Goal: Information Seeking & Learning: Learn about a topic

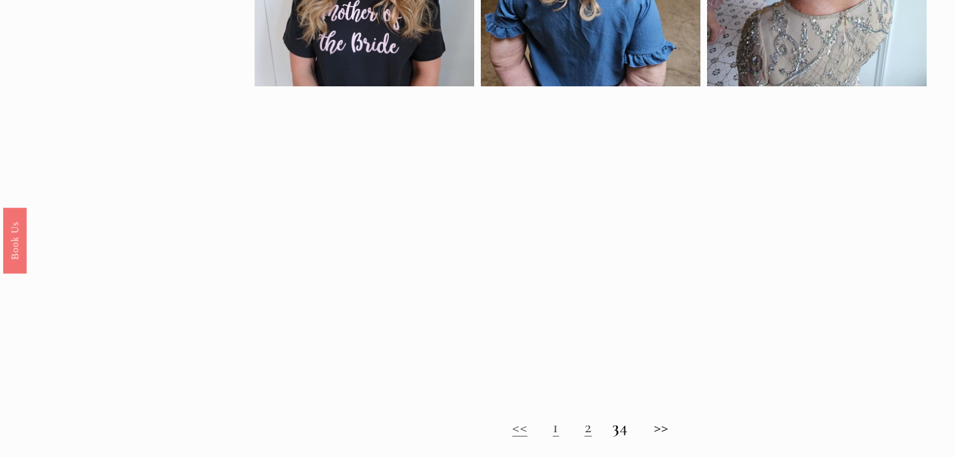
scroll to position [1026, 0]
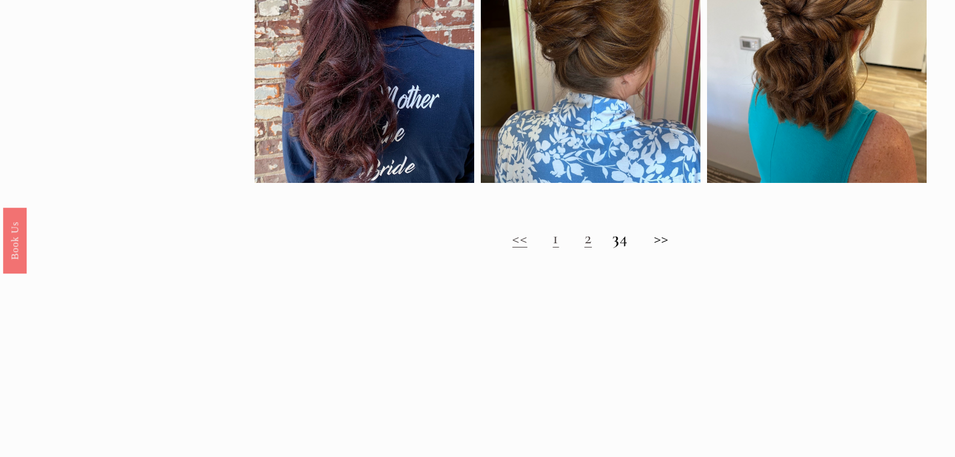
click at [585, 248] on link "2" at bounding box center [588, 237] width 7 height 21
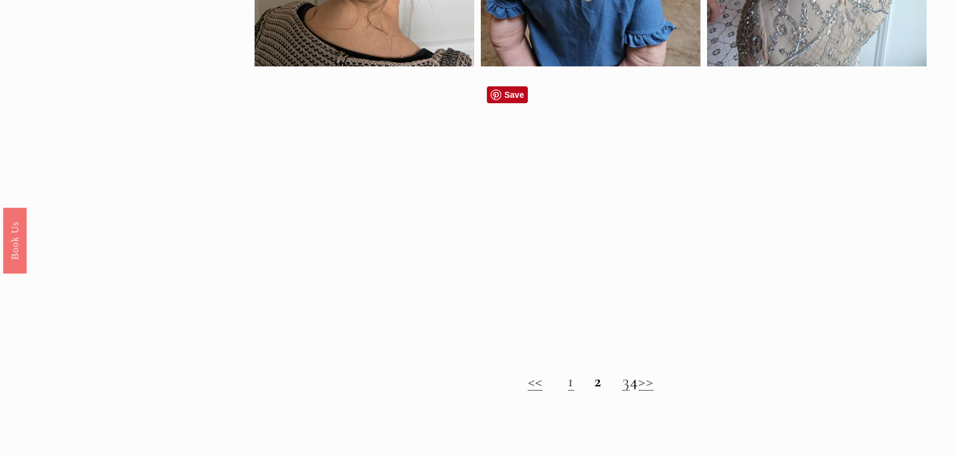
scroll to position [965, 0]
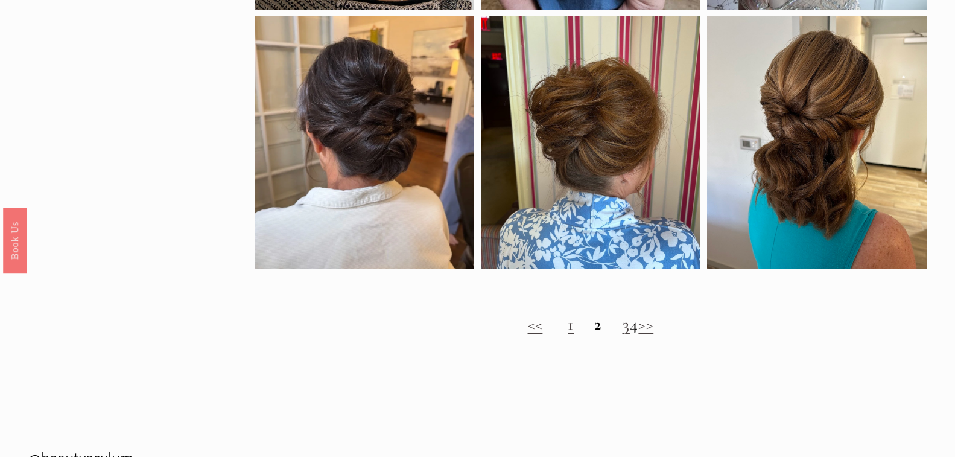
click at [607, 332] on h2 "<< 1 2 3 4 >>" at bounding box center [590, 324] width 671 height 20
click at [623, 334] on link "3" at bounding box center [626, 324] width 7 height 21
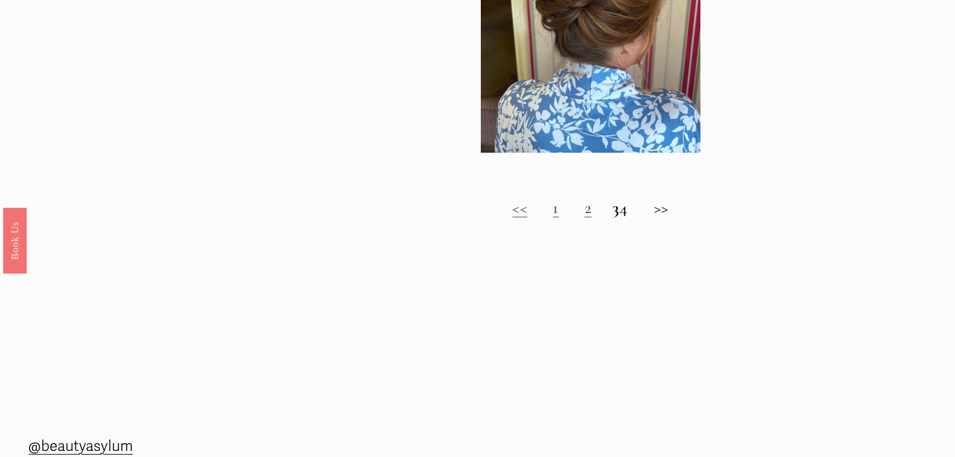
scroll to position [1146, 0]
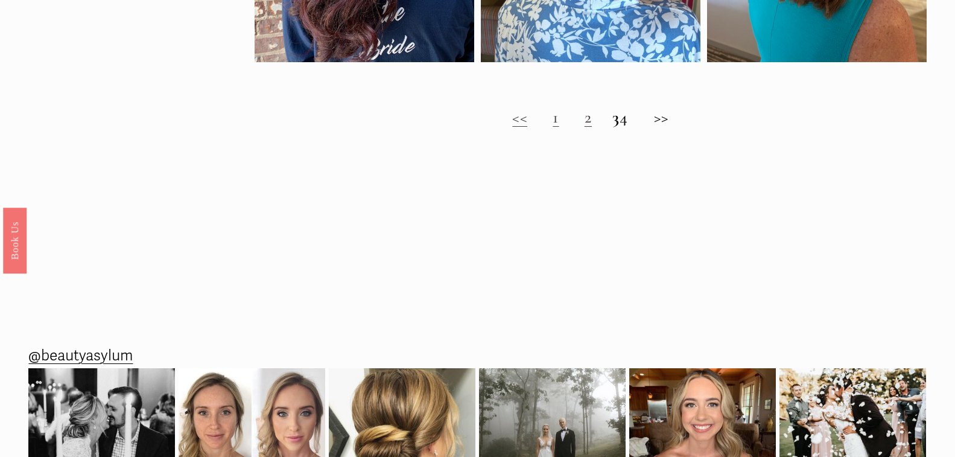
click at [632, 127] on h2 "<< 1 2 3 4 >>" at bounding box center [590, 117] width 671 height 20
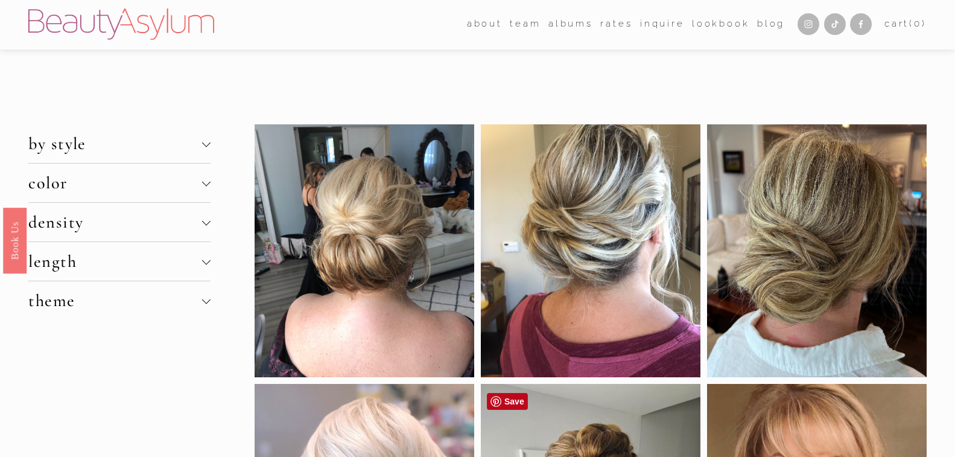
scroll to position [0, 0]
